Goal: Task Accomplishment & Management: Use online tool/utility

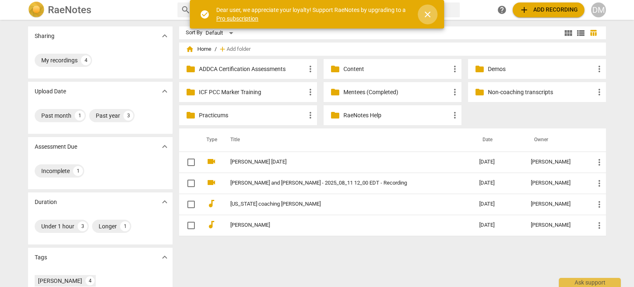
click at [427, 14] on span "close" at bounding box center [428, 14] width 10 height 10
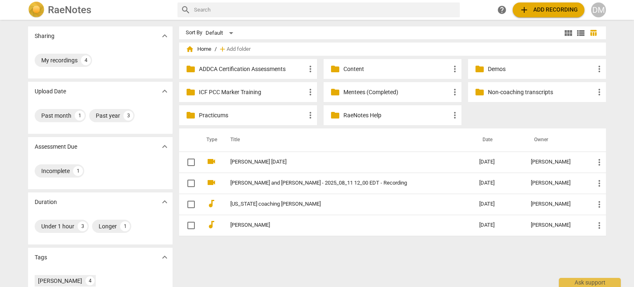
click at [597, 8] on div "DM" at bounding box center [598, 9] width 15 height 15
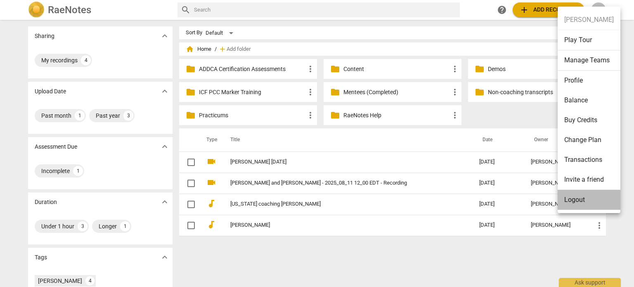
click at [575, 198] on li "Logout" at bounding box center [588, 200] width 63 height 20
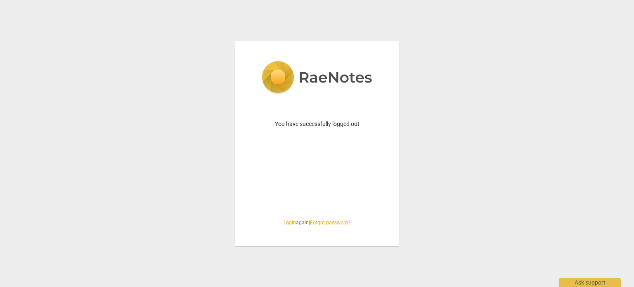
click at [283, 224] on link "Login" at bounding box center [289, 223] width 12 height 6
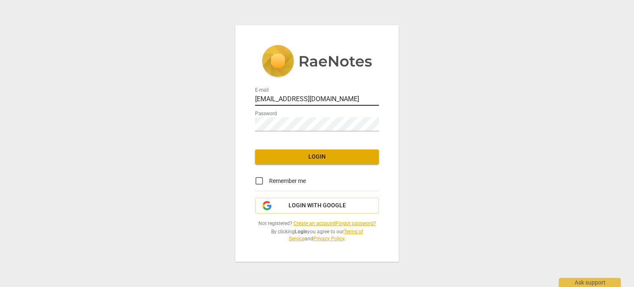
click at [301, 94] on input "[EMAIL_ADDRESS][DOMAIN_NAME]" at bounding box center [317, 100] width 124 height 12
type input "[PERSON_NAME][EMAIL_ADDRESS][DOMAIN_NAME]"
click at [299, 153] on span "Login" at bounding box center [317, 157] width 111 height 8
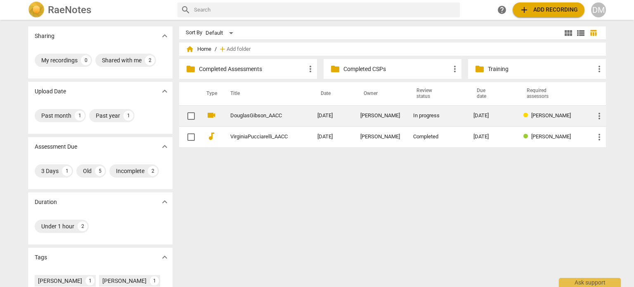
click at [245, 115] on link "DouglasGibson_AACC" at bounding box center [258, 116] width 57 height 6
click at [245, 0] on html "RaeNotes search help add Add recording DM Sharing expand_more My recordings 0 S…" at bounding box center [317, 0] width 634 height 0
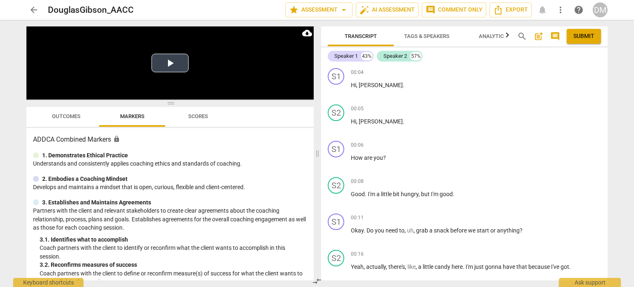
click at [171, 62] on button "Play Video" at bounding box center [169, 63] width 37 height 19
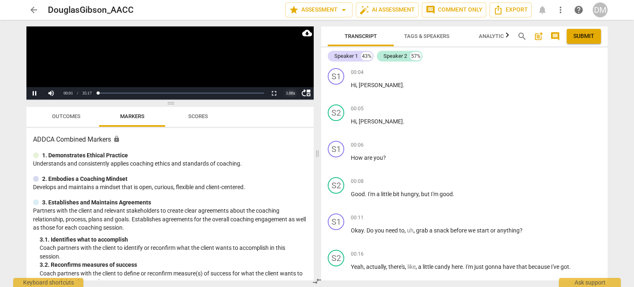
click at [286, 92] on div "1.00 x" at bounding box center [290, 93] width 17 height 12
click at [294, 64] on li "1.25x" at bounding box center [290, 64] width 17 height 9
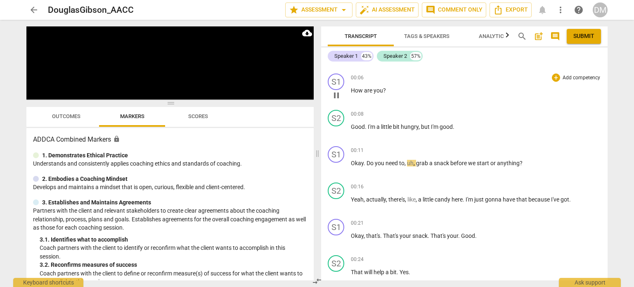
scroll to position [66, 0]
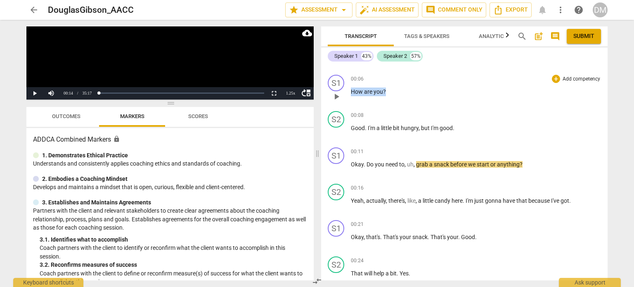
drag, startPoint x: 404, startPoint y: 95, endPoint x: 350, endPoint y: 93, distance: 54.1
click at [350, 93] on div "S1 play_arrow pause 00:06 + Add competency keyboard_arrow_right How are you ?" at bounding box center [464, 89] width 286 height 36
click at [553, 79] on div "+" at bounding box center [556, 79] width 8 height 8
